Goal: Task Accomplishment & Management: Use online tool/utility

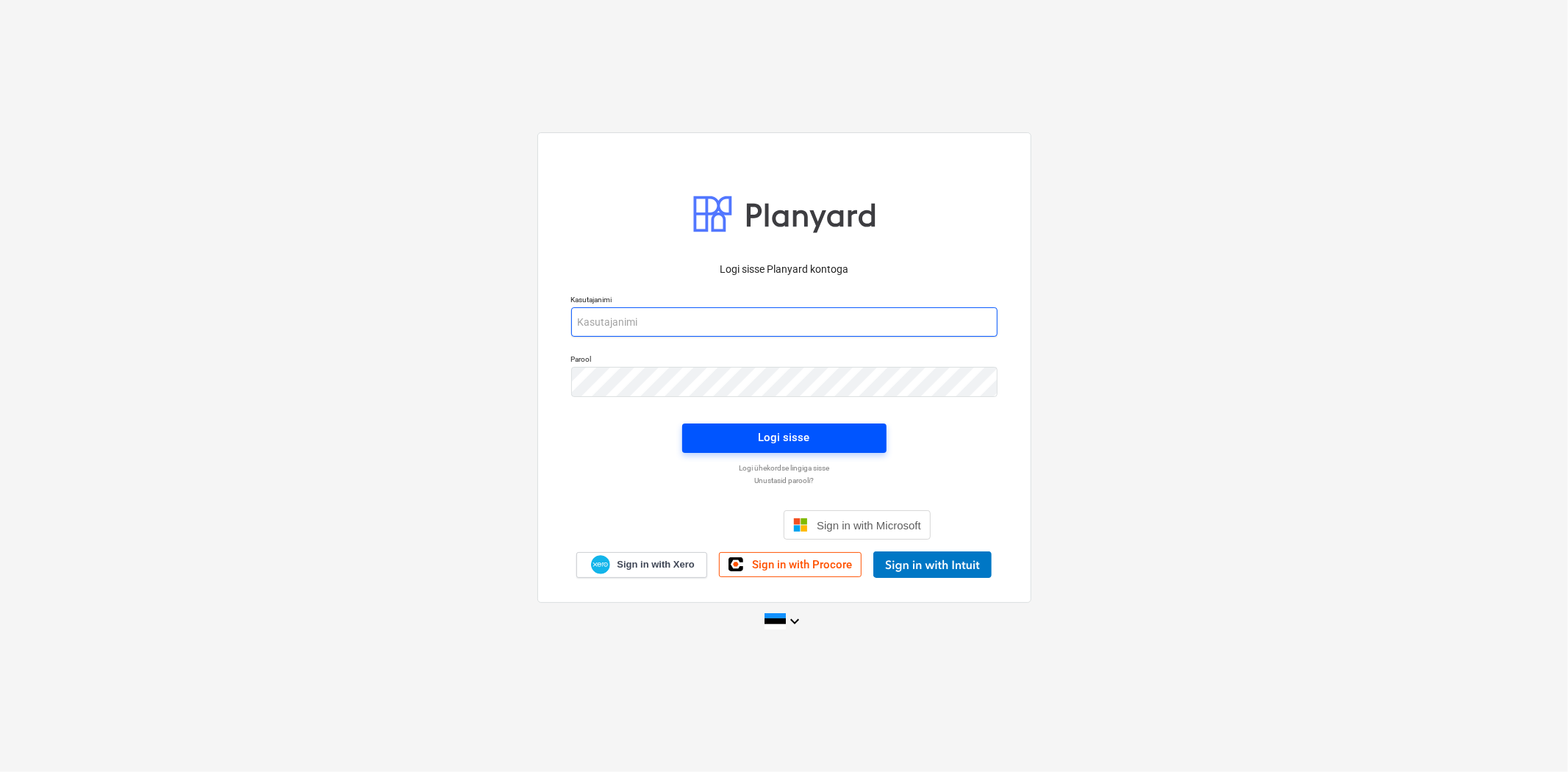
type input "[EMAIL_ADDRESS][DOMAIN_NAME]"
click at [756, 438] on span "Logi sisse" at bounding box center [784, 438] width 169 height 19
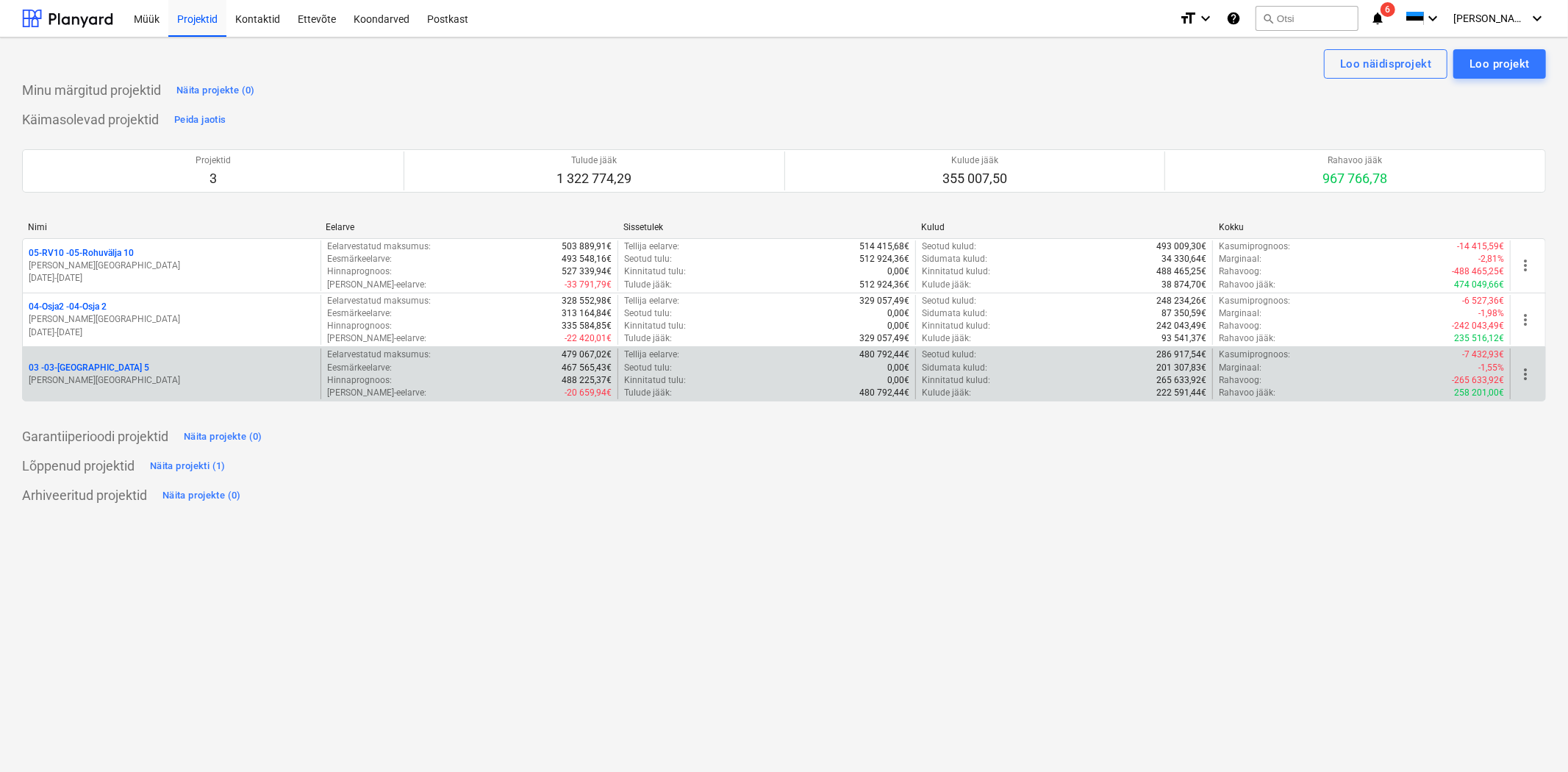
click at [98, 369] on p "03 - 03-[GEOGRAPHIC_DATA] 5" at bounding box center [89, 367] width 121 height 12
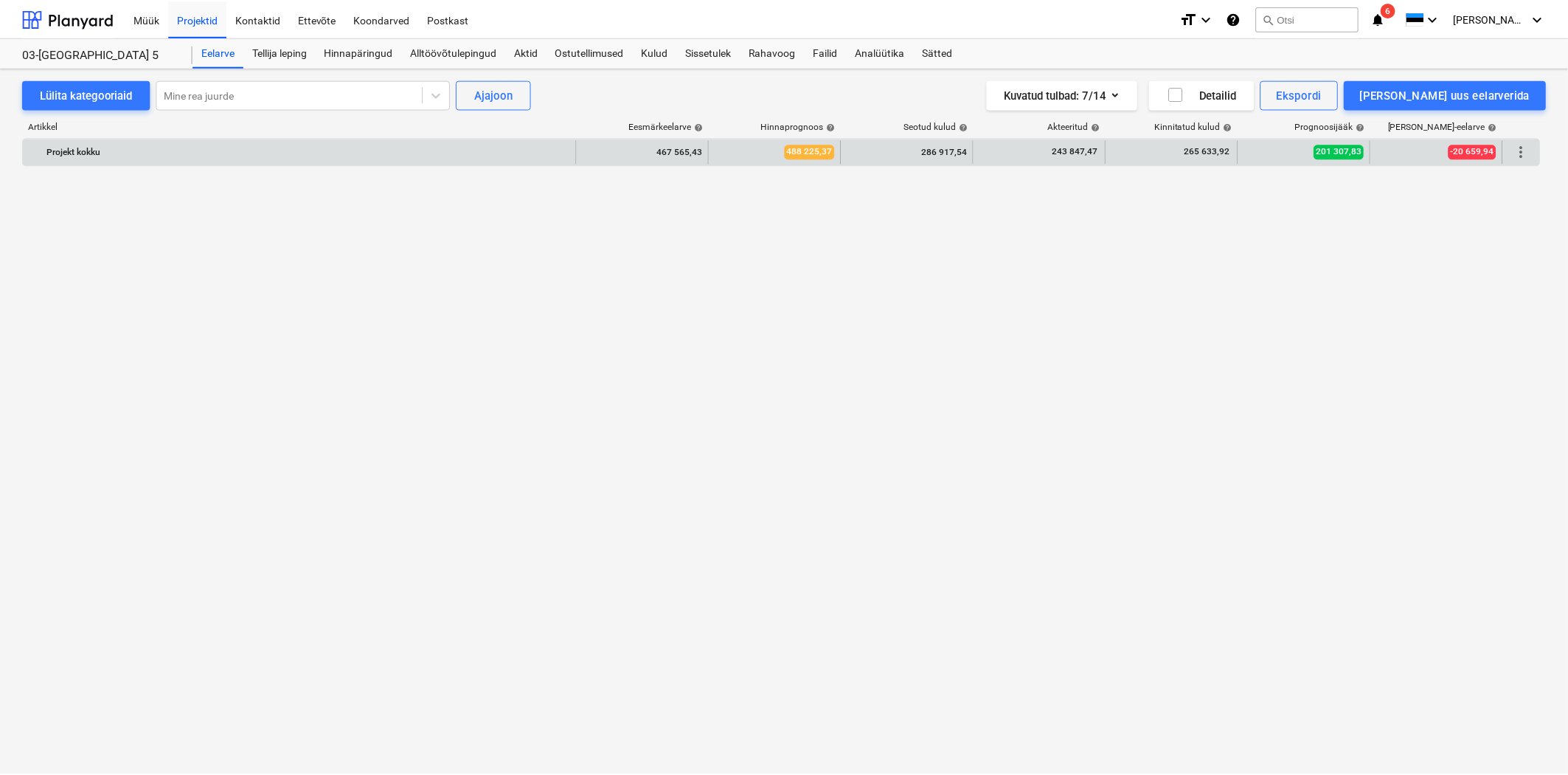
scroll to position [8877, 0]
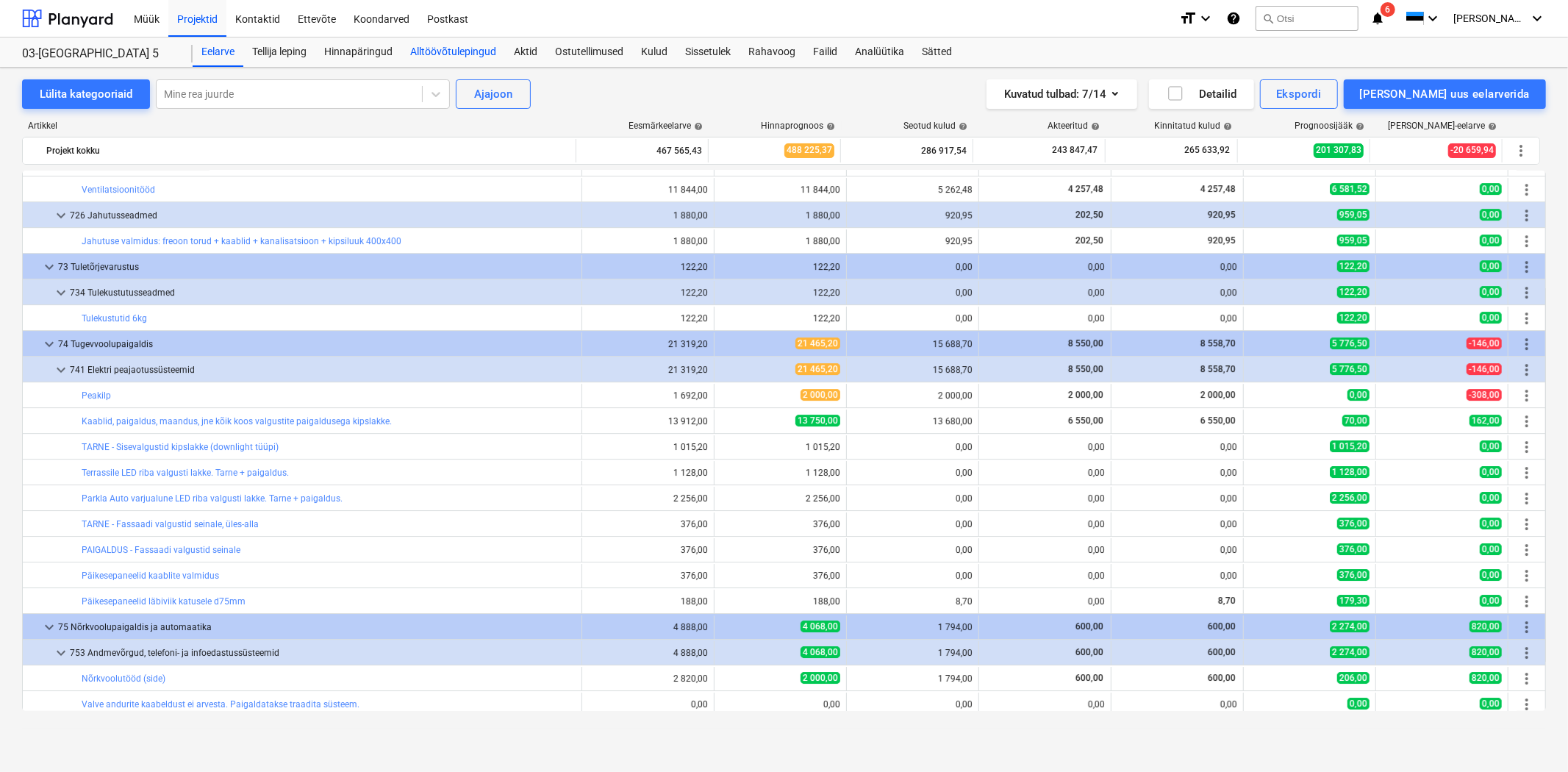
click at [461, 49] on div "Alltöövõtulepingud" at bounding box center [453, 52] width 103 height 30
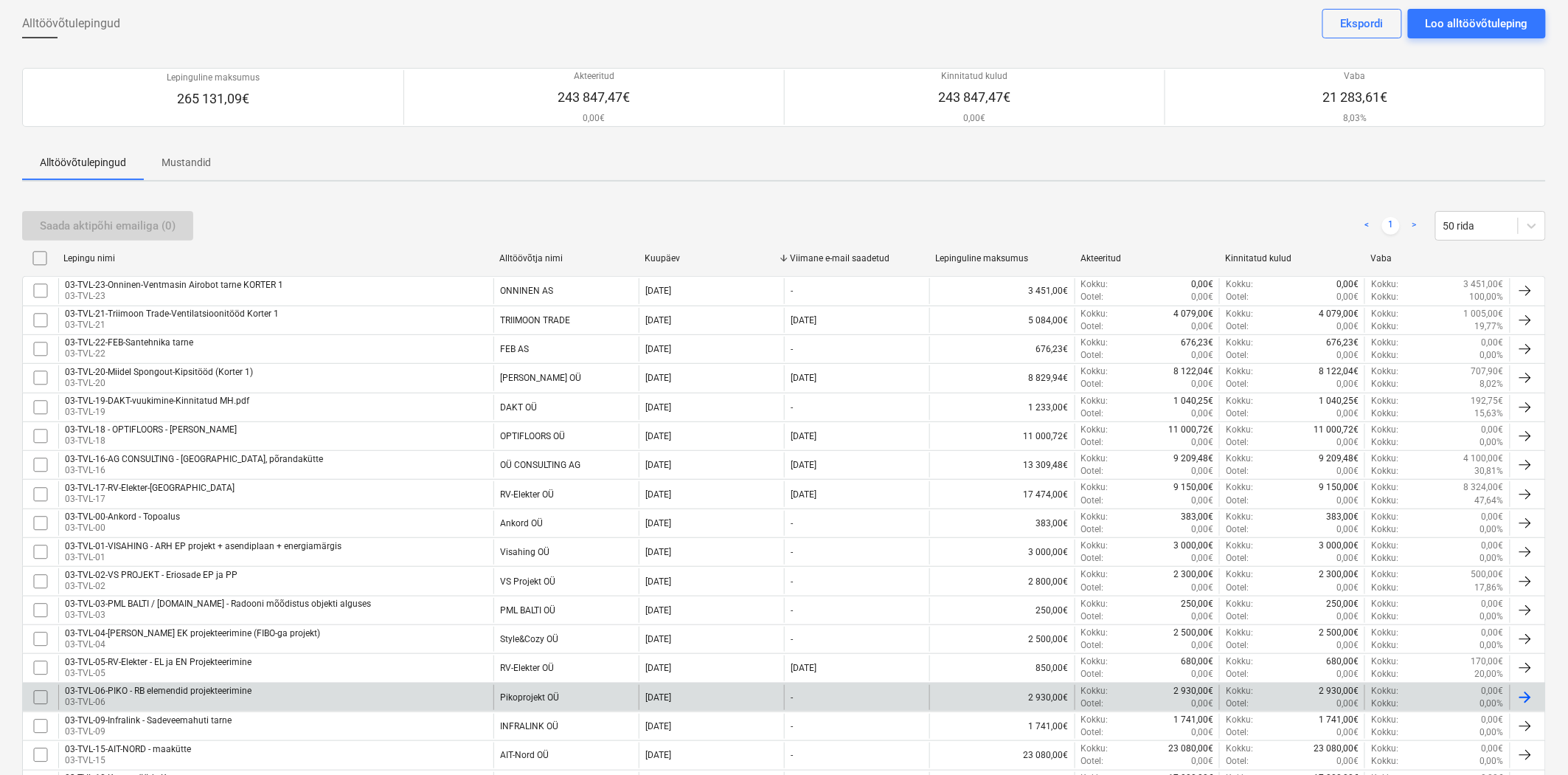
scroll to position [296, 0]
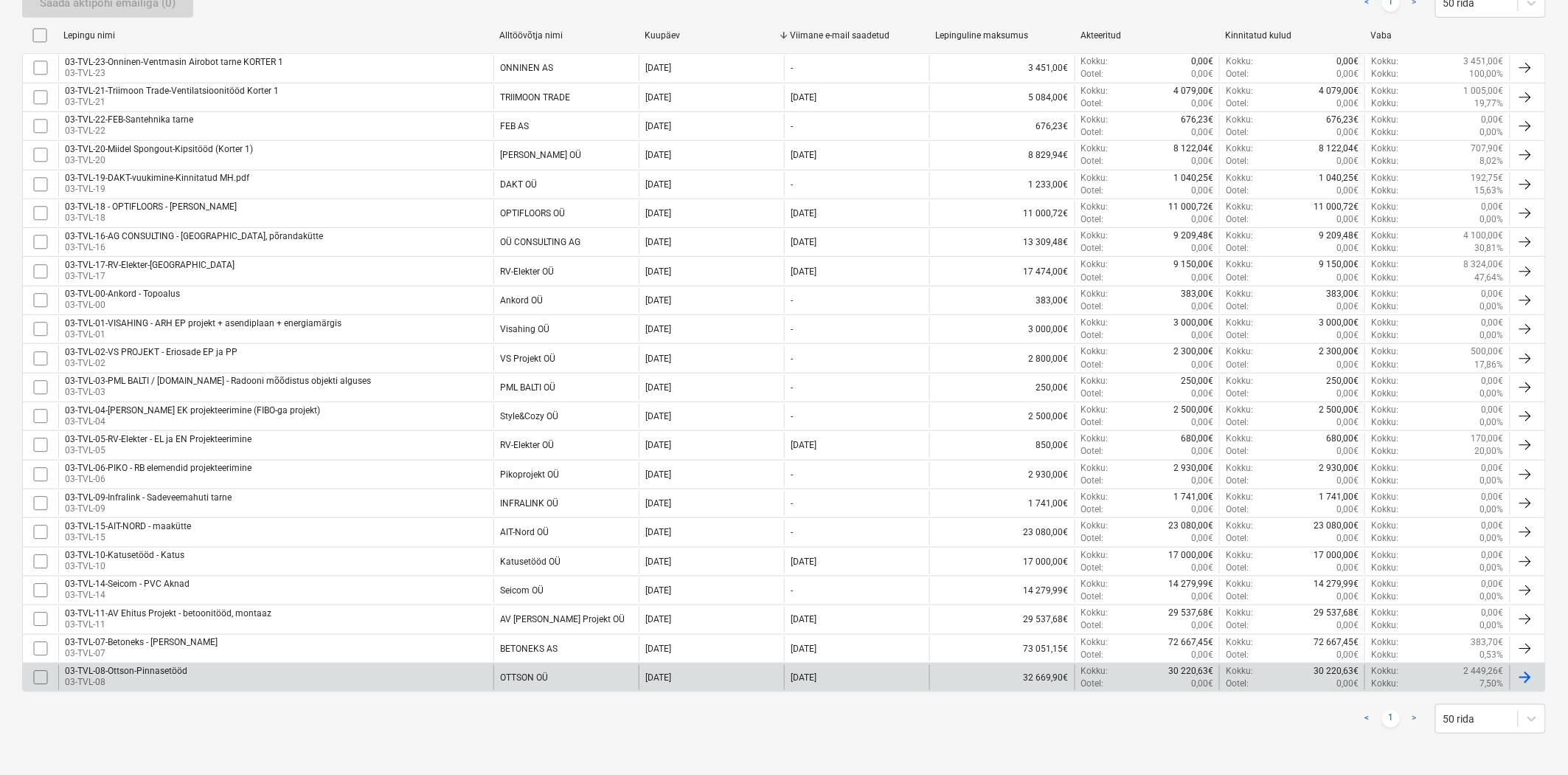
click at [151, 667] on div "03-TVL-08-Ottson-Pinnasetööd" at bounding box center [126, 670] width 122 height 10
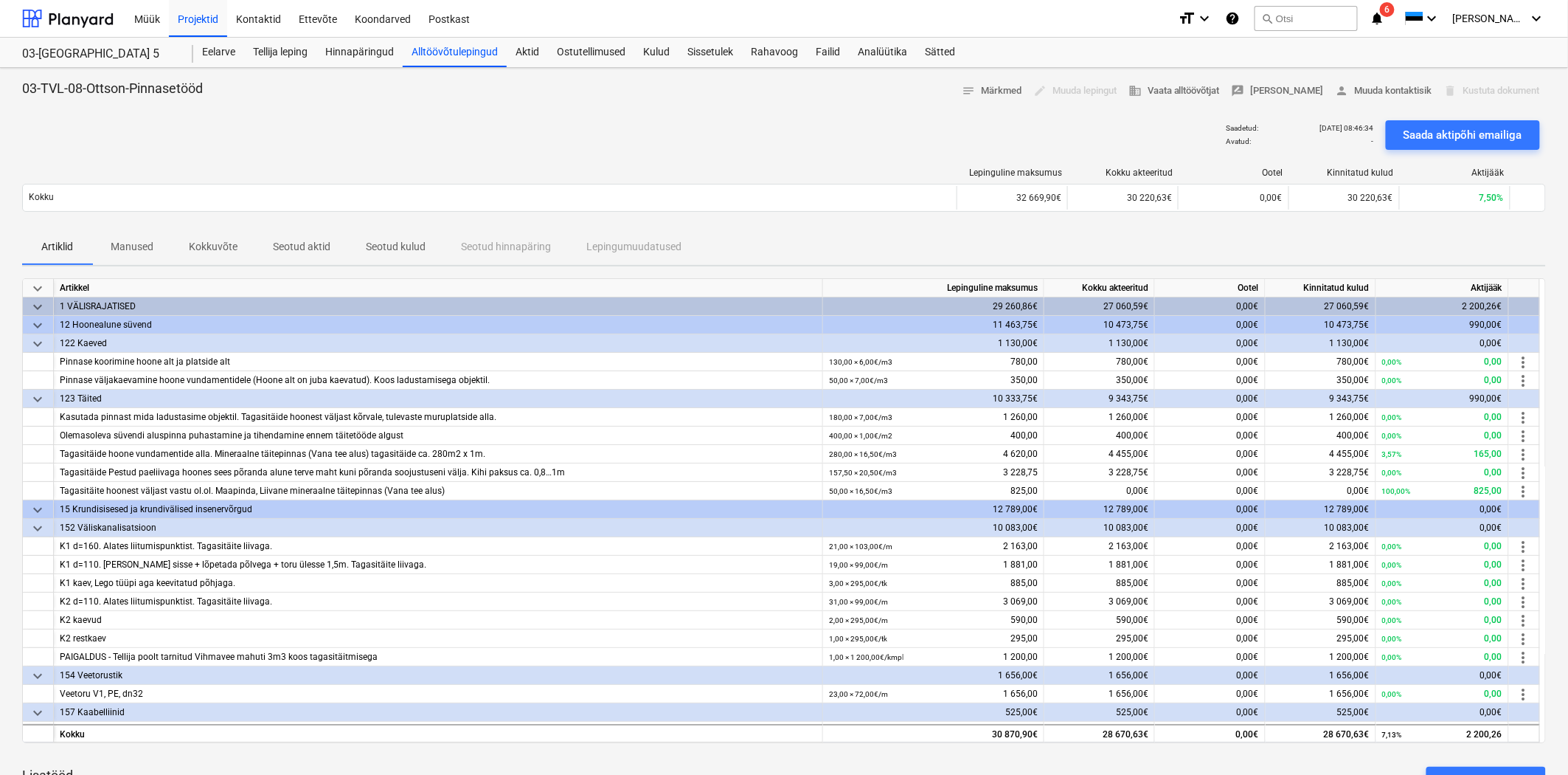
click at [303, 246] on p "Seotud aktid" at bounding box center [302, 247] width 58 height 16
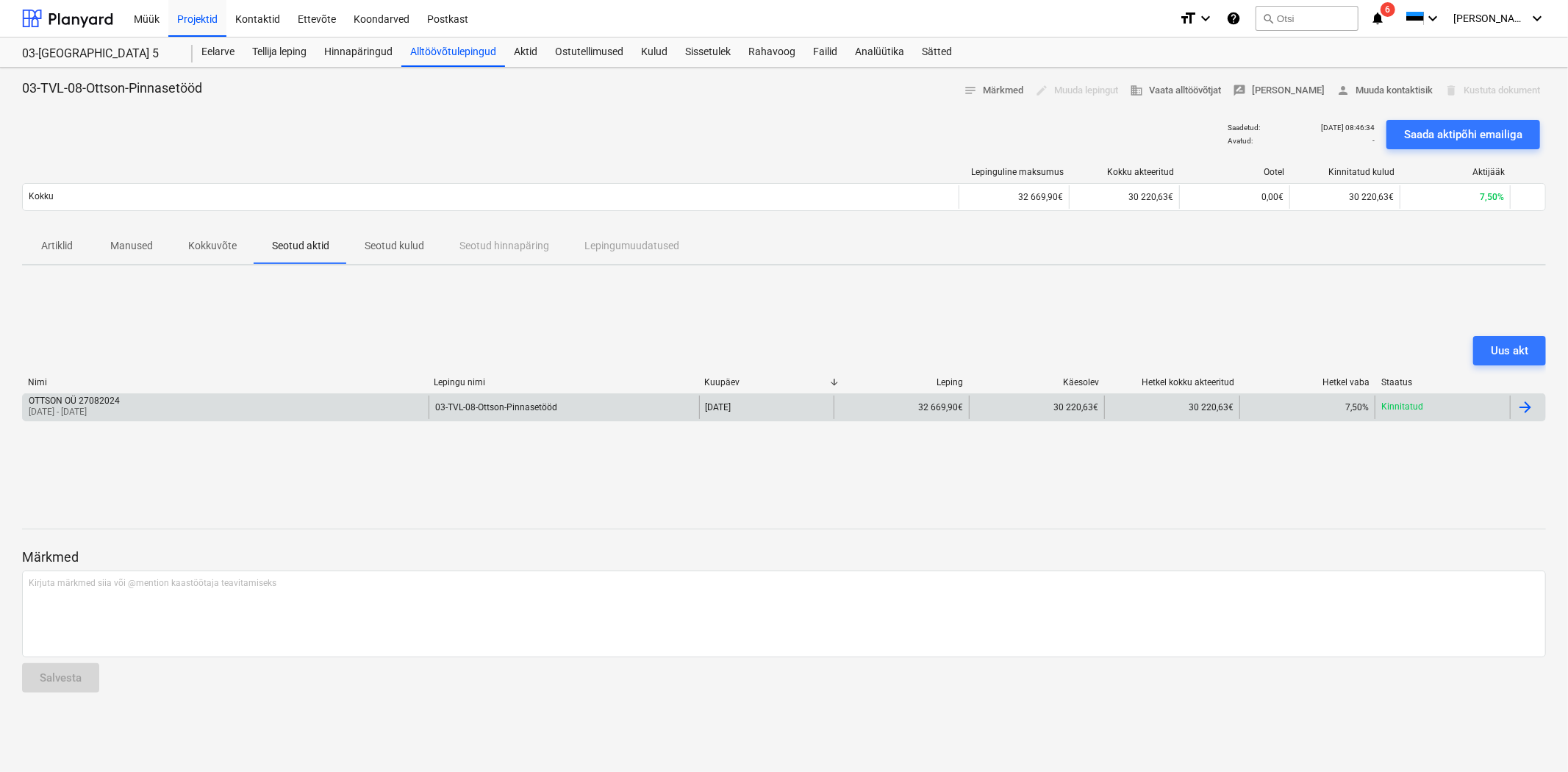
click at [259, 413] on div "OTTSON OÜ 27082024 [DATE] - [DATE]" at bounding box center [225, 406] width 406 height 23
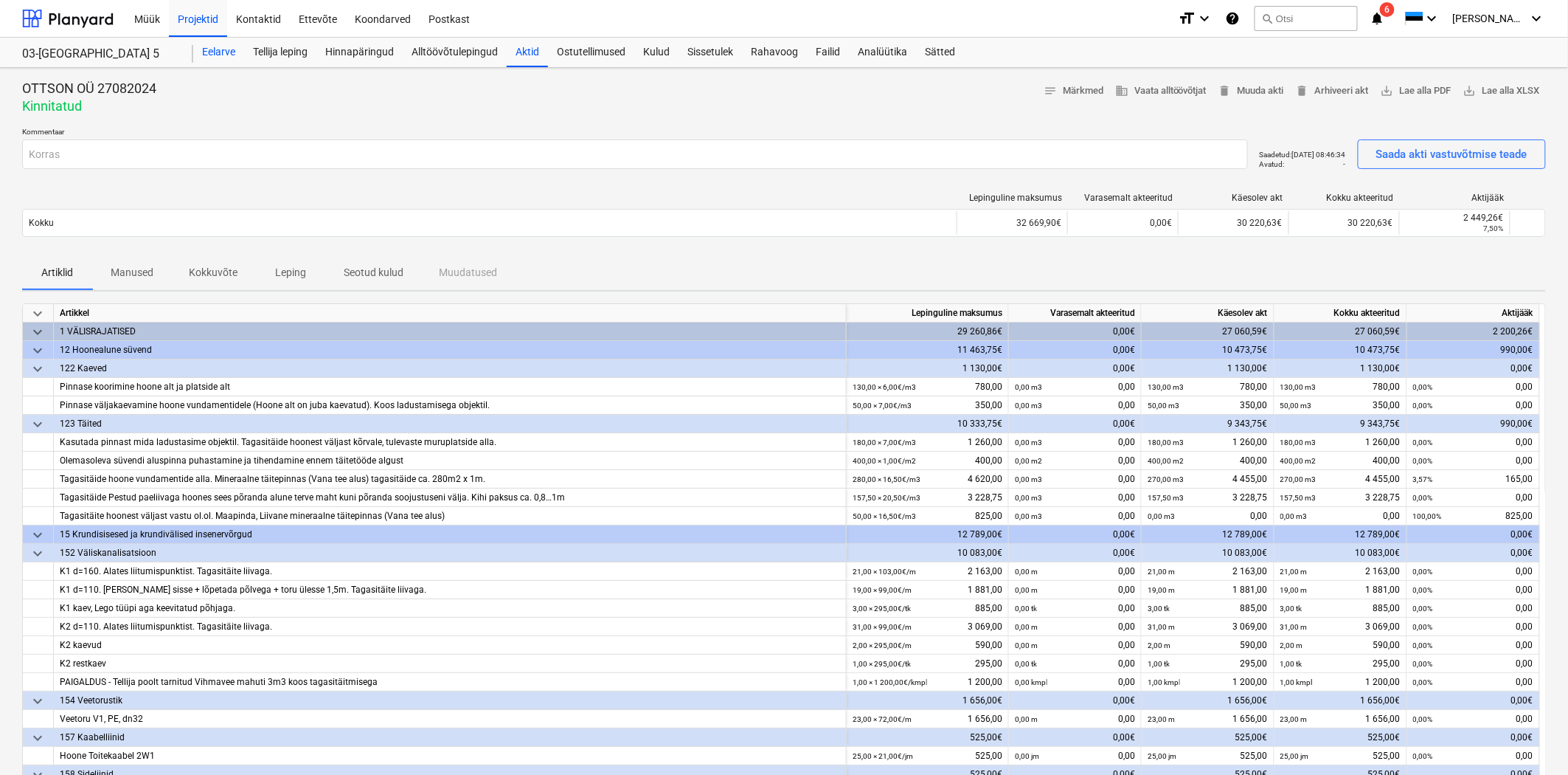
drag, startPoint x: 226, startPoint y: 51, endPoint x: 230, endPoint y: 42, distance: 9.8
click at [226, 51] on div "Eelarve" at bounding box center [219, 52] width 51 height 30
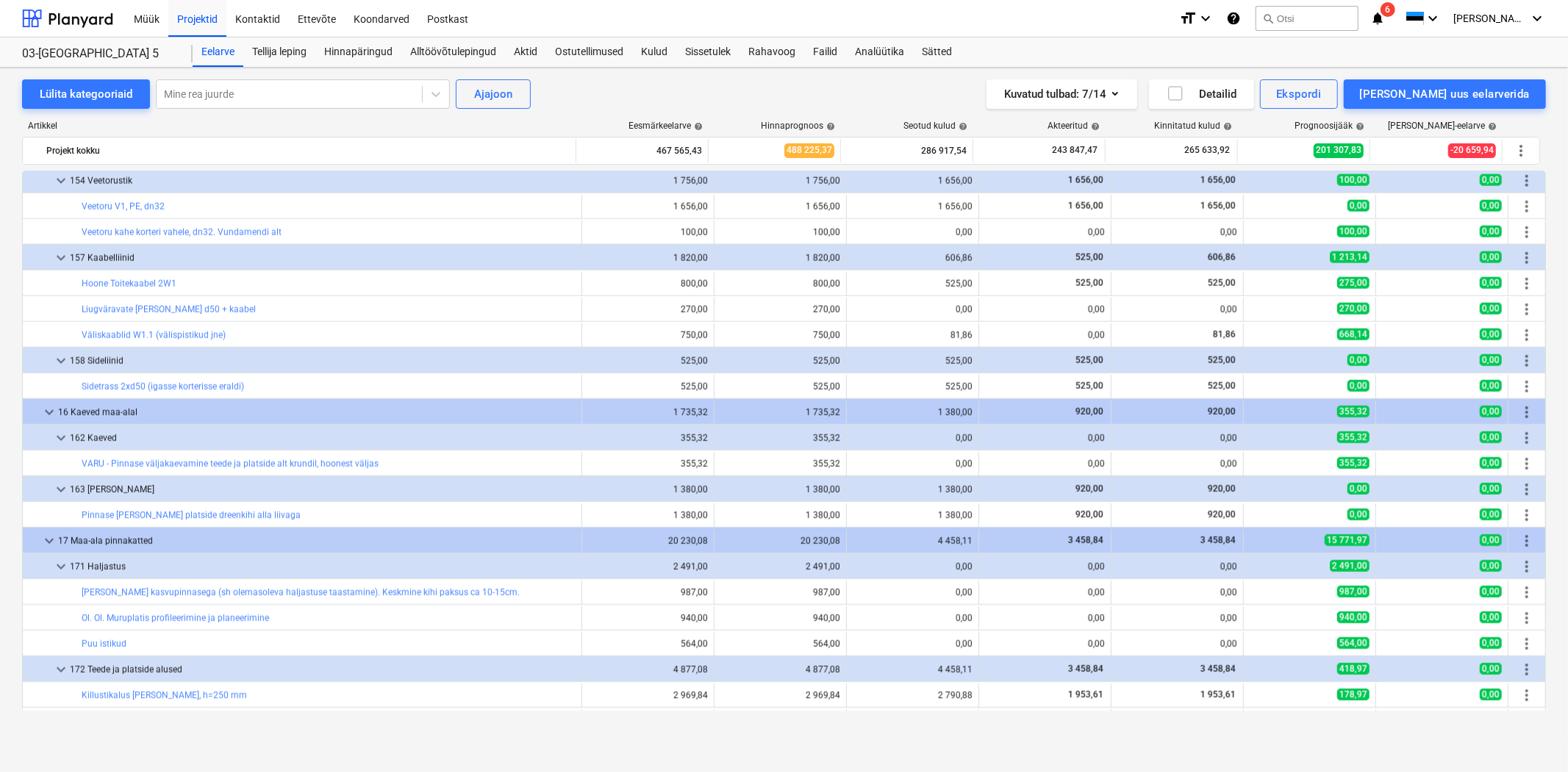
scroll to position [2092, 0]
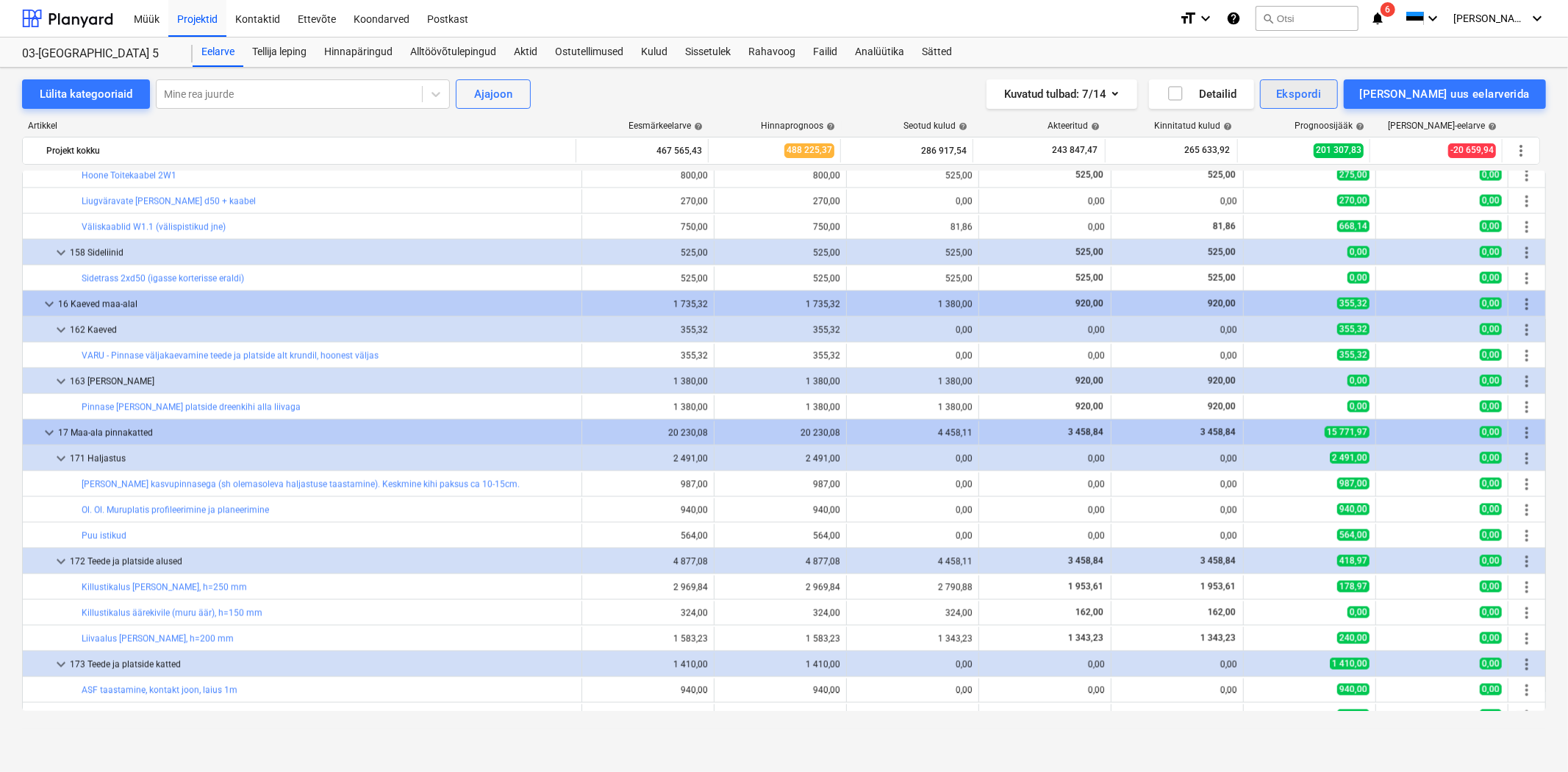
click at [1321, 92] on div "Ekspordi" at bounding box center [1299, 94] width 45 height 19
click at [1298, 169] on div "XLSX (ainult nähtavad veerud)" at bounding box center [1298, 190] width 77 height 42
